Goal: Check status: Check status

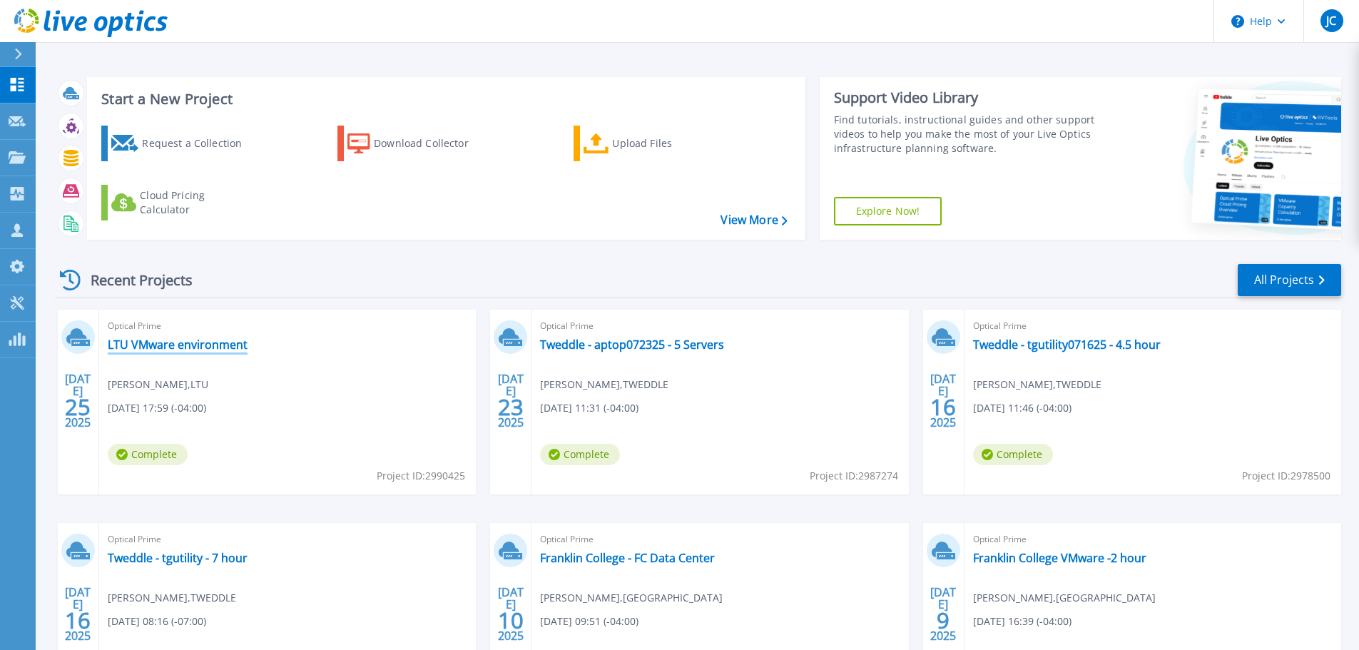
drag, startPoint x: 200, startPoint y: 348, endPoint x: 193, endPoint y: 350, distance: 7.5
click at [193, 350] on link "LTU VMware environment" at bounding box center [178, 345] width 140 height 14
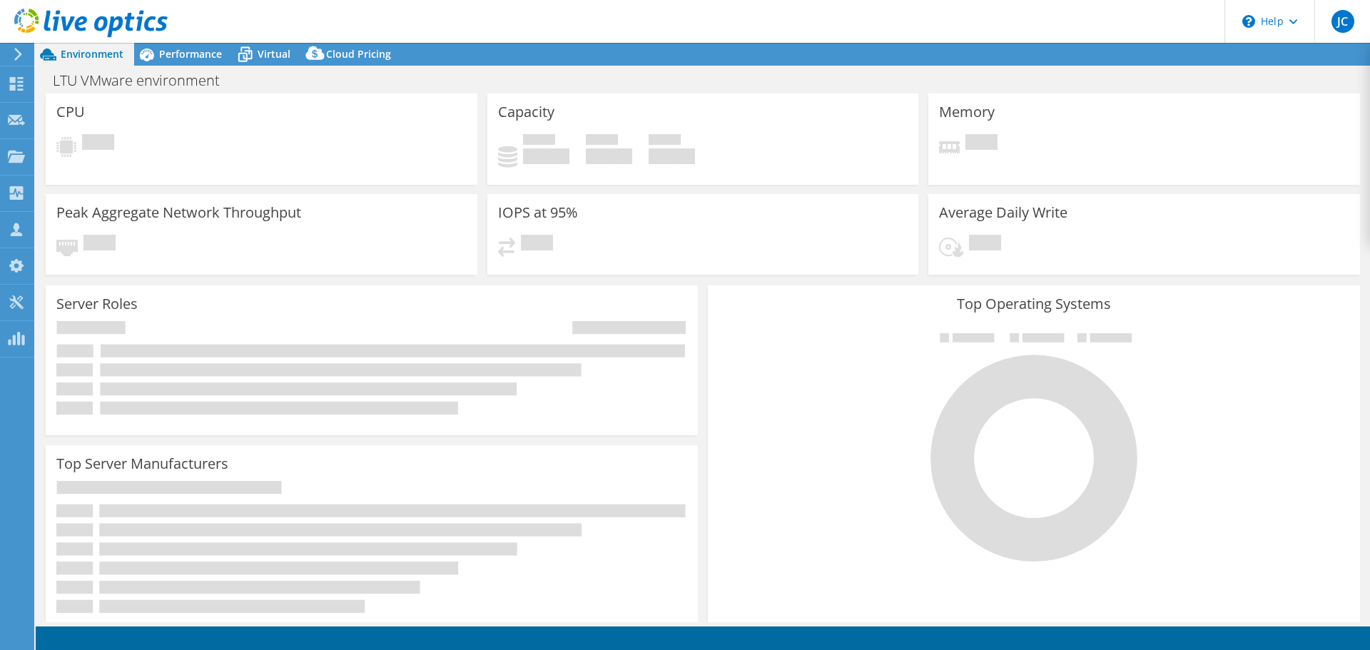
select select "USD"
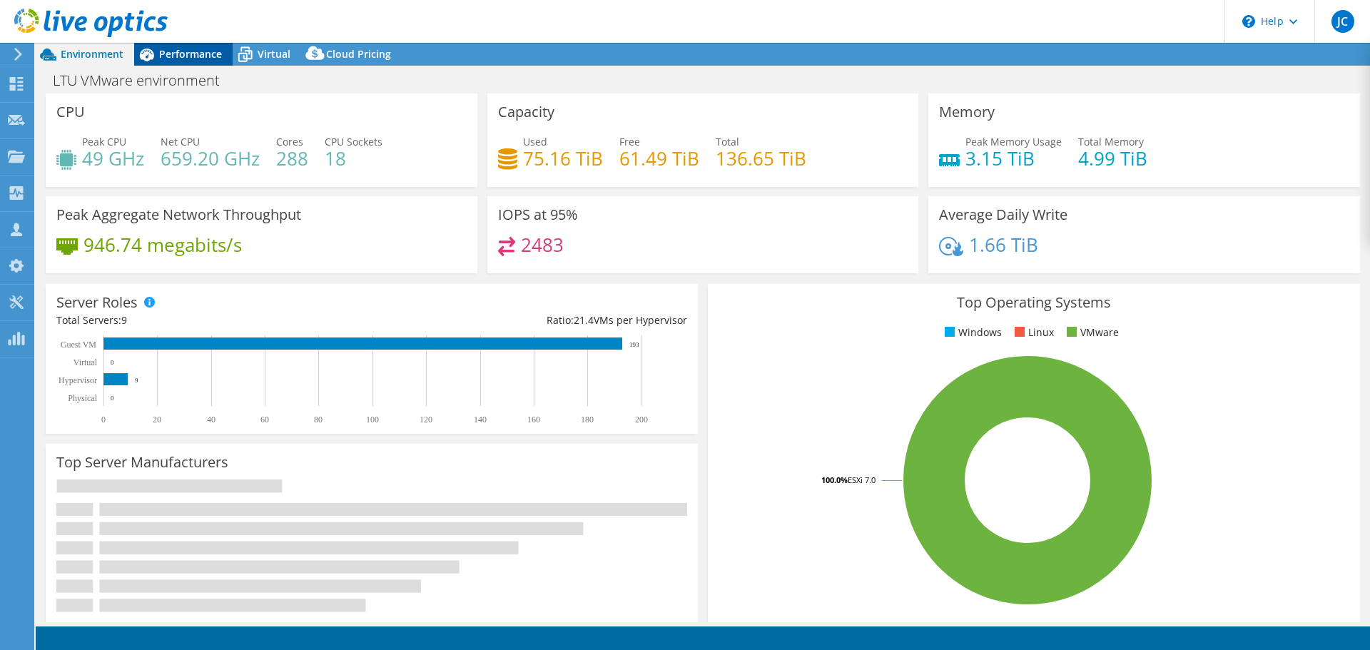
click at [173, 56] on span "Performance" at bounding box center [190, 54] width 63 height 14
